Goal: Task Accomplishment & Management: Complete application form

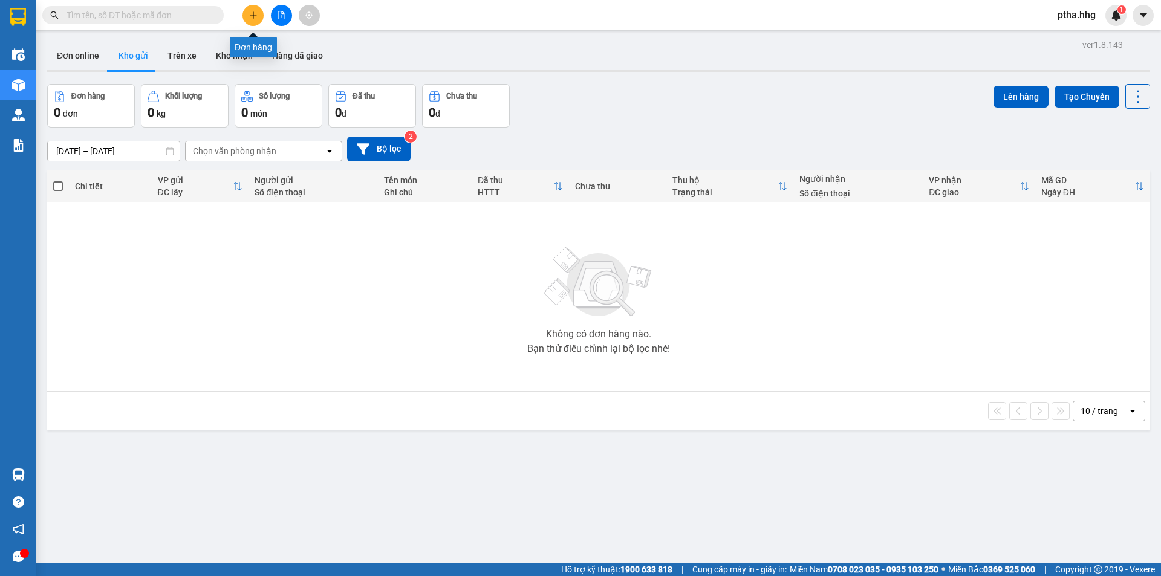
click at [257, 13] on icon "plus" at bounding box center [253, 15] width 8 height 8
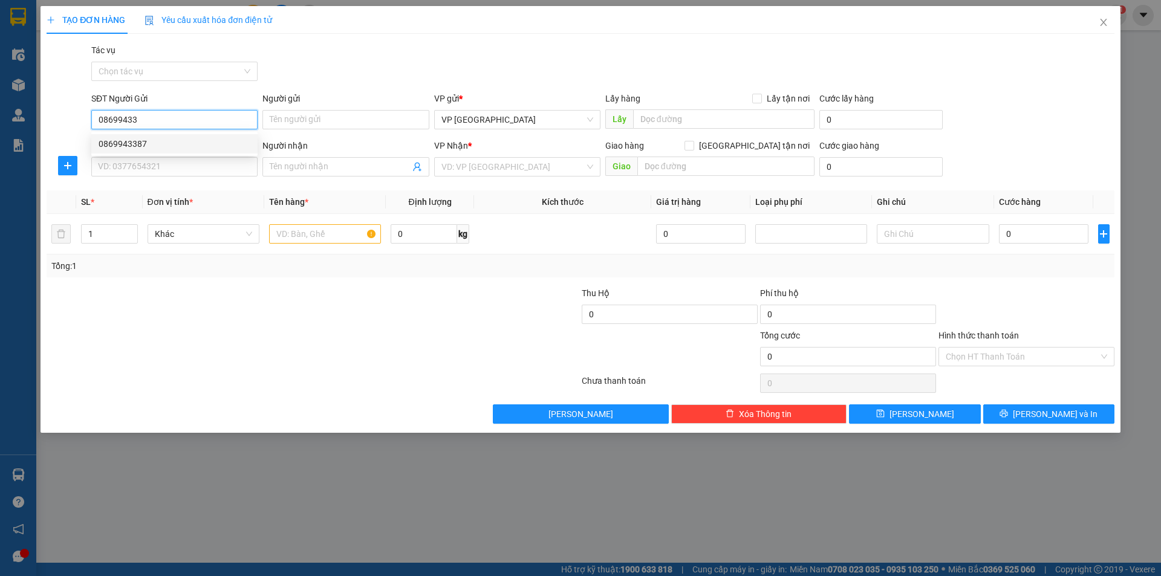
click at [124, 149] on div "0869943387" at bounding box center [174, 143] width 166 height 19
type input "0869943387"
click at [128, 166] on input "SĐT Người Nhận" at bounding box center [174, 166] width 166 height 19
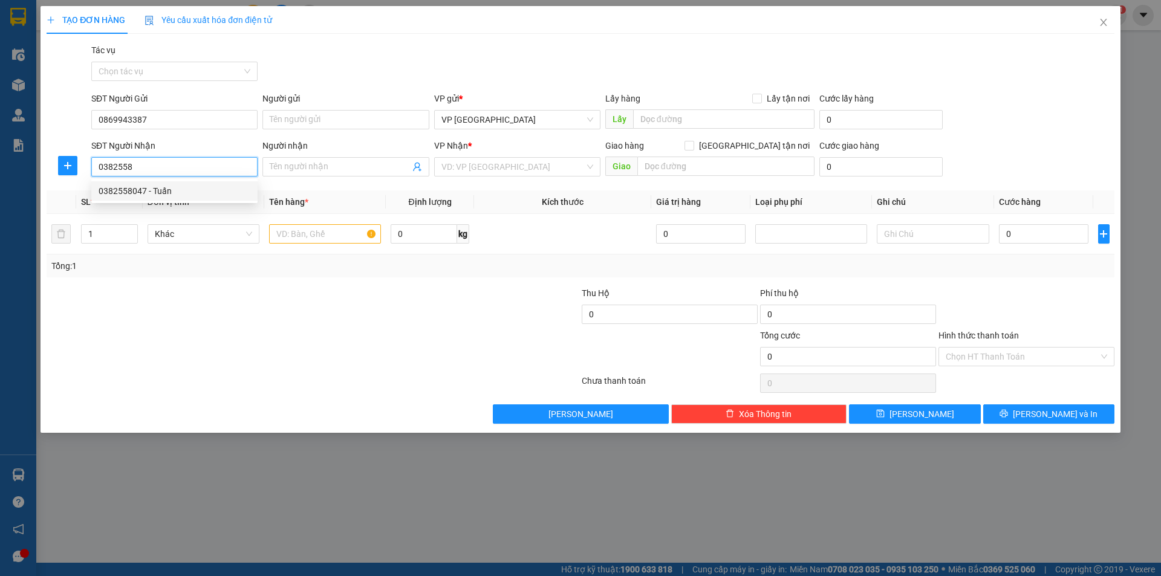
click at [120, 187] on div "0382558047 - Tuấn" at bounding box center [175, 190] width 152 height 13
type input "0382558047"
type input "Tuấn"
type input "0382558047"
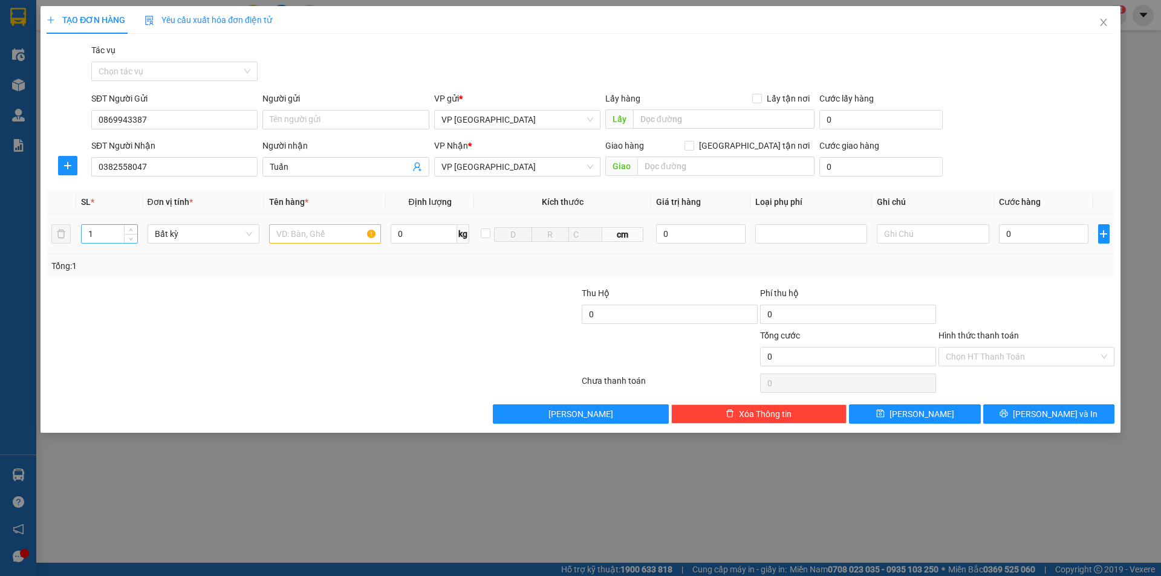
click at [100, 236] on input "1" at bounding box center [110, 234] width 56 height 18
type input "2"
click at [282, 238] on input "text" at bounding box center [325, 233] width 112 height 19
type input "bi+xop"
click at [1024, 232] on input "0" at bounding box center [1044, 233] width 90 height 19
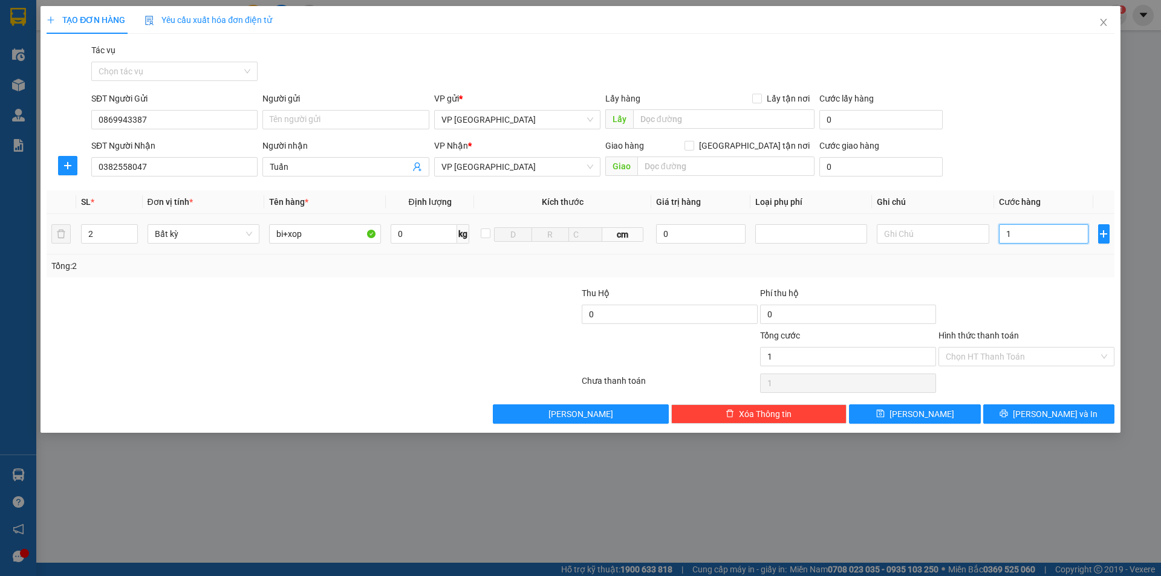
type input "1"
type input "10"
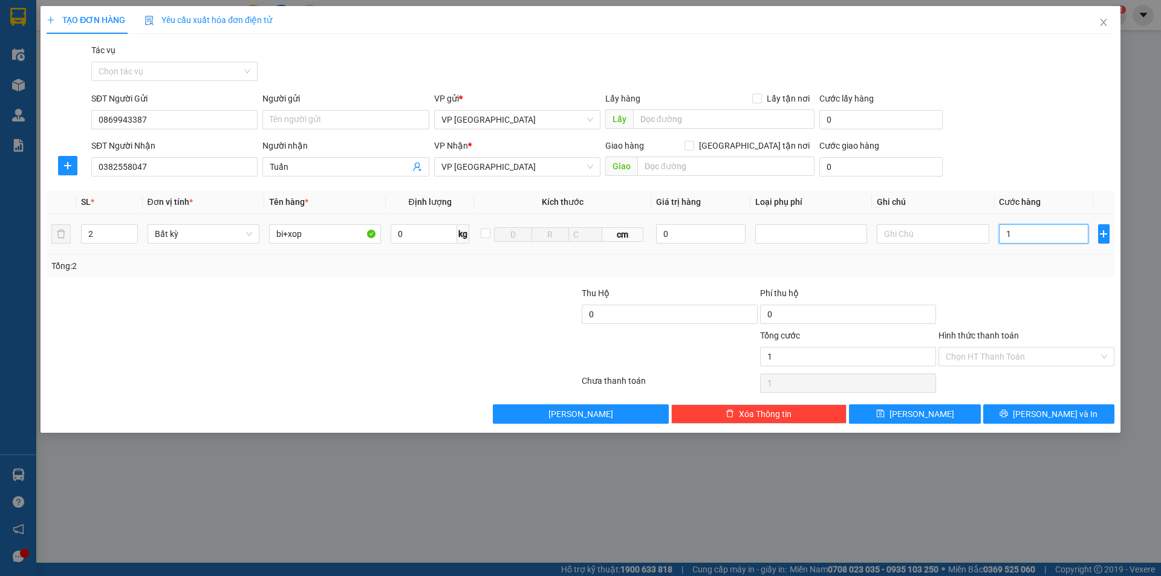
type input "10"
type input "100"
type input "1.000"
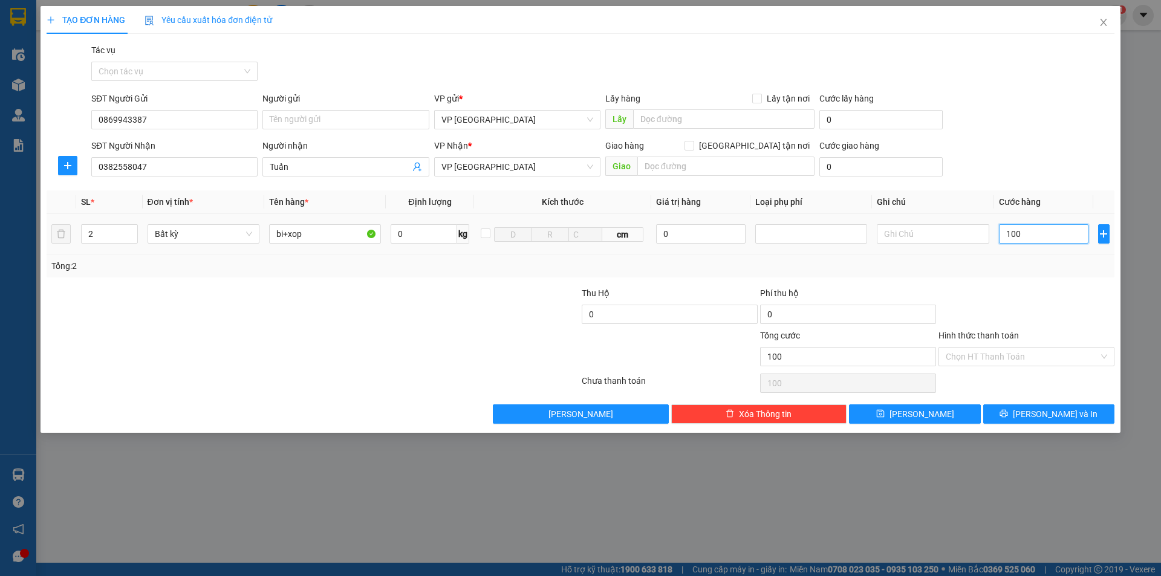
type input "1.000"
type input "10.000"
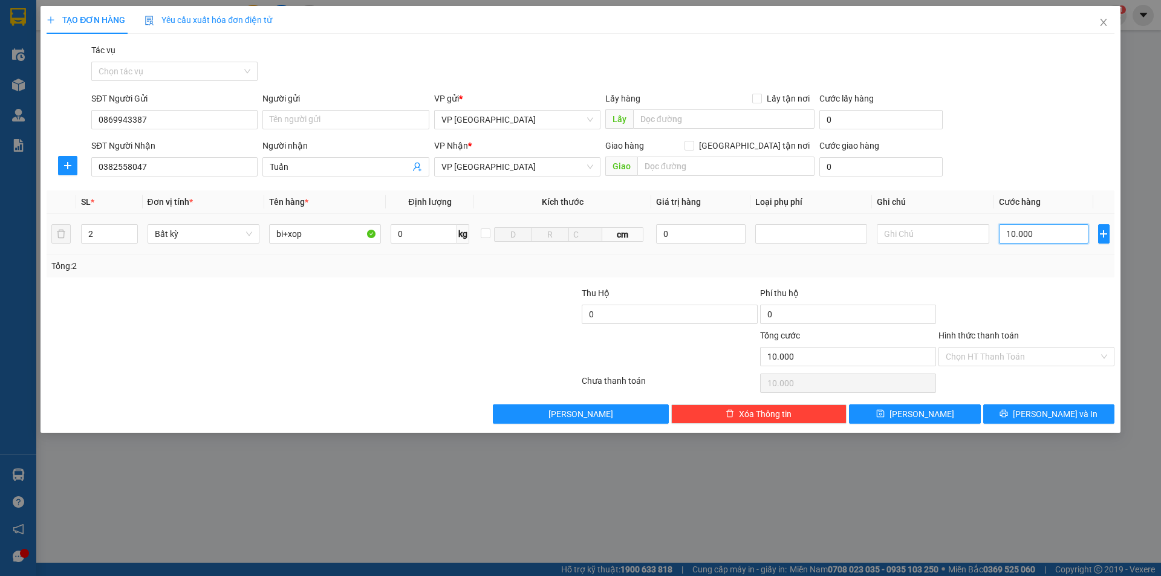
type input "100.000"
click at [1008, 412] on icon "printer" at bounding box center [1003, 413] width 8 height 8
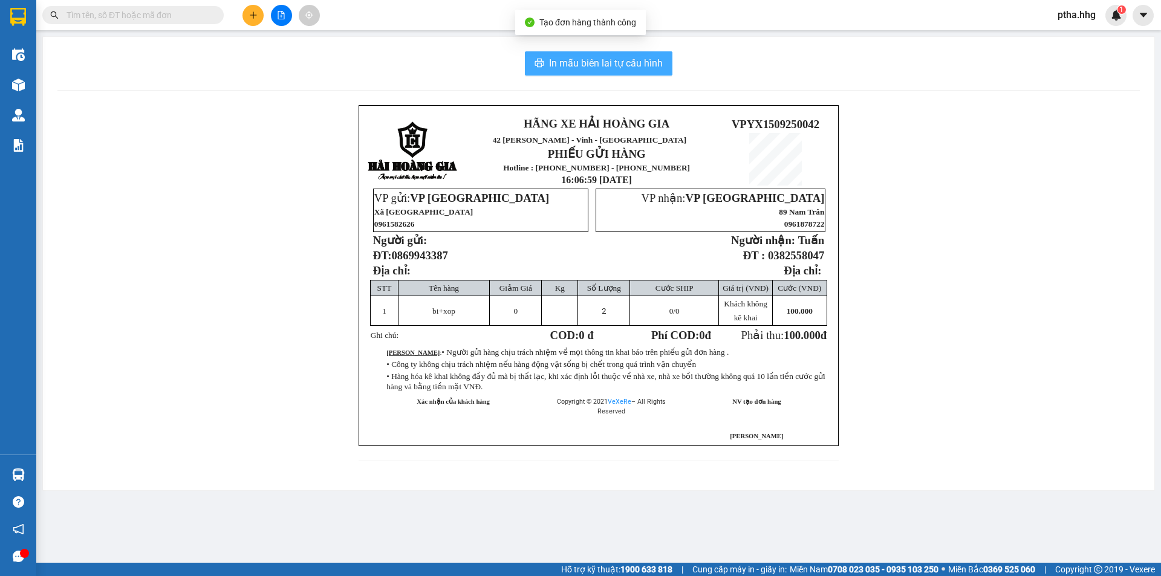
click at [646, 62] on span "In mẫu biên lai tự cấu hình" at bounding box center [606, 63] width 114 height 15
